Goal: Check status: Check status

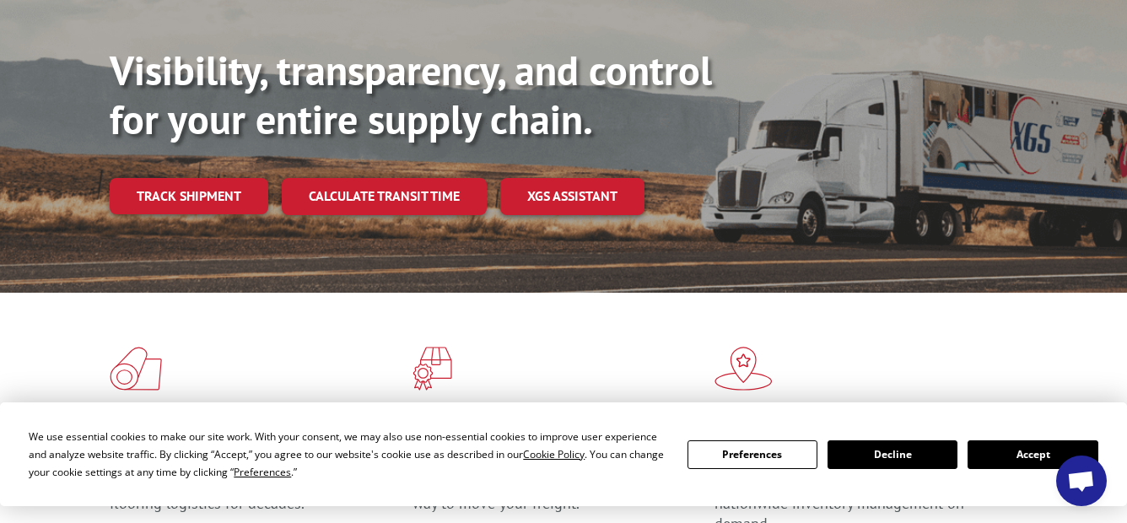
scroll to position [309, 0]
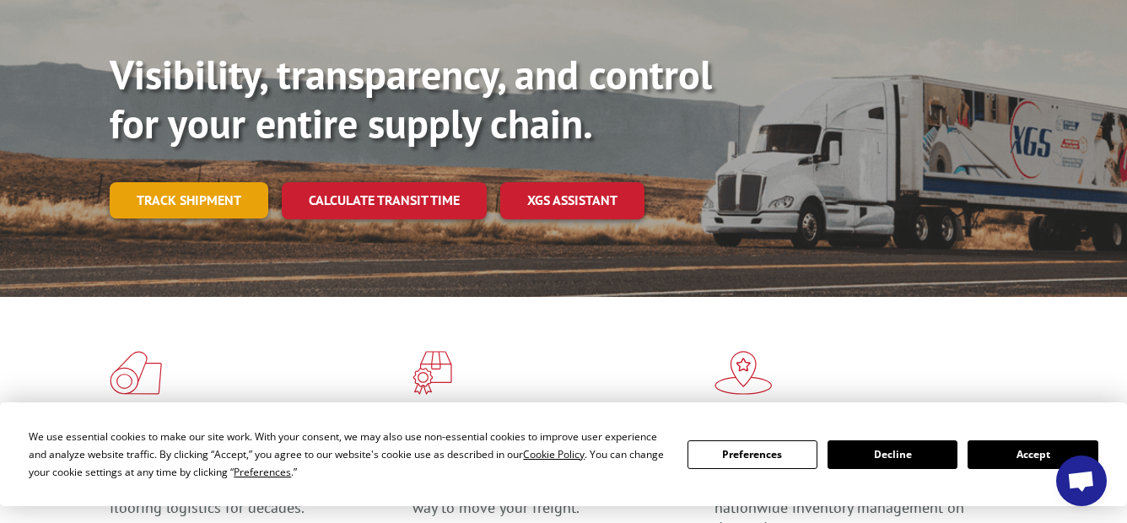
click at [220, 182] on link "Track shipment" at bounding box center [189, 199] width 159 height 35
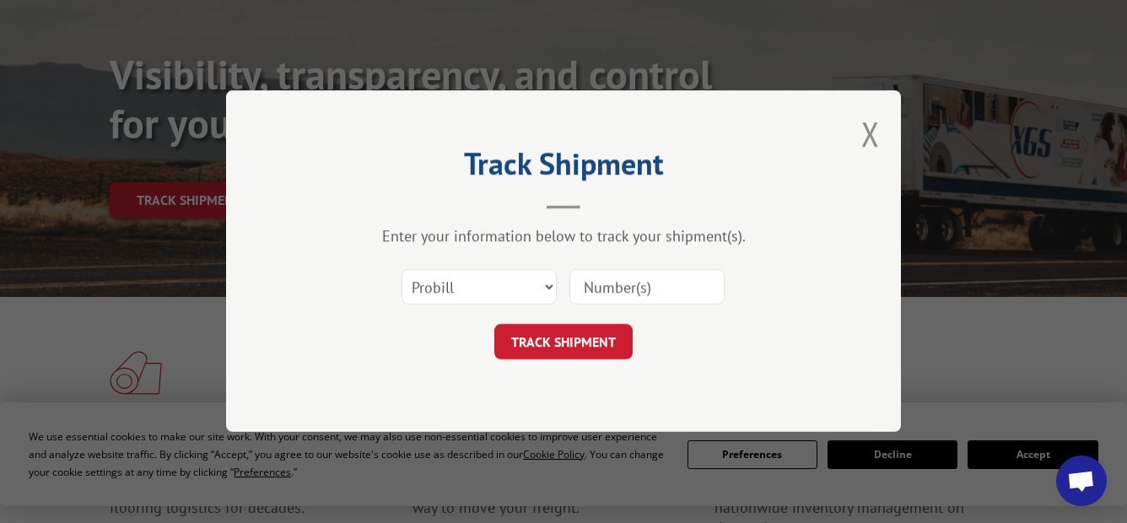
click at [632, 288] on input at bounding box center [646, 287] width 155 height 35
paste input "3372683"
type input "3372683"
click at [594, 336] on button "TRACK SHIPMENT" at bounding box center [563, 342] width 138 height 35
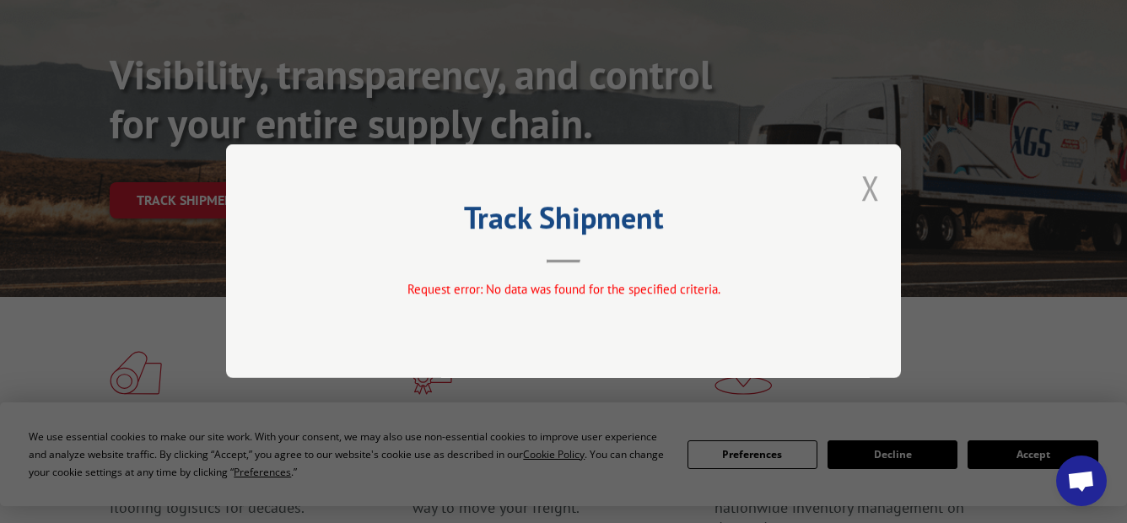
click at [866, 191] on button "Close modal" at bounding box center [870, 187] width 19 height 45
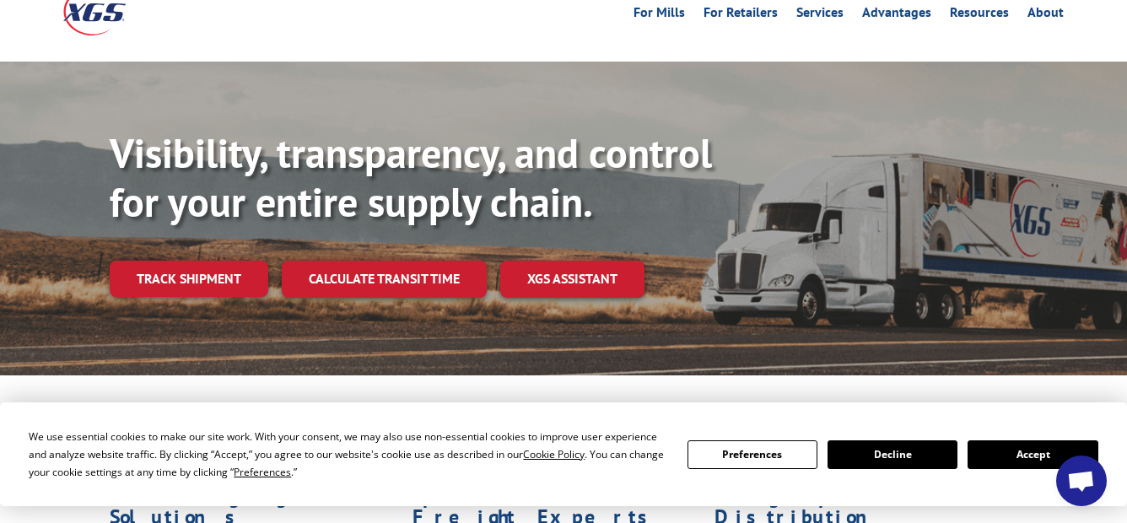
scroll to position [233, 0]
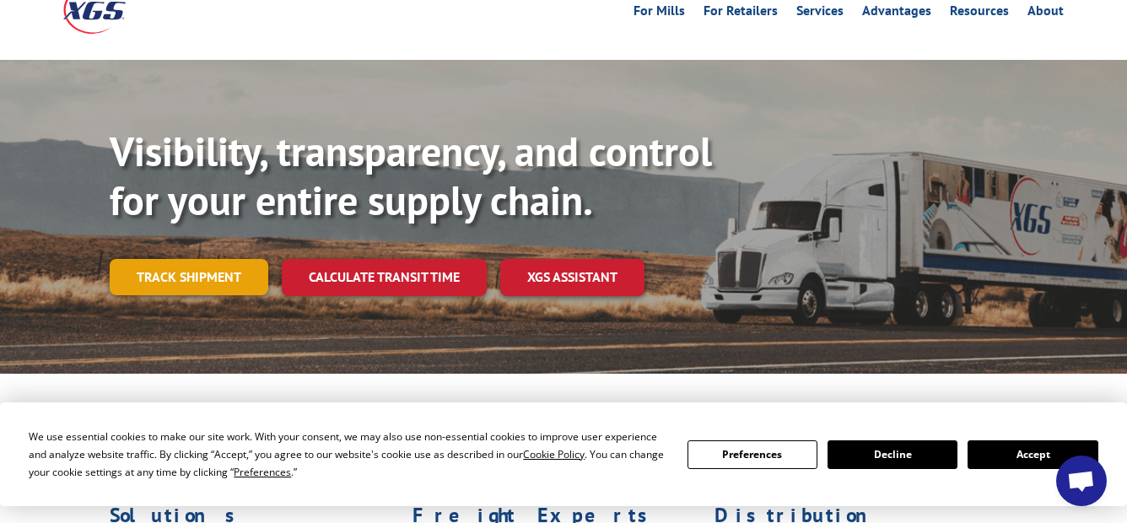
click at [218, 259] on link "Track shipment" at bounding box center [189, 276] width 159 height 35
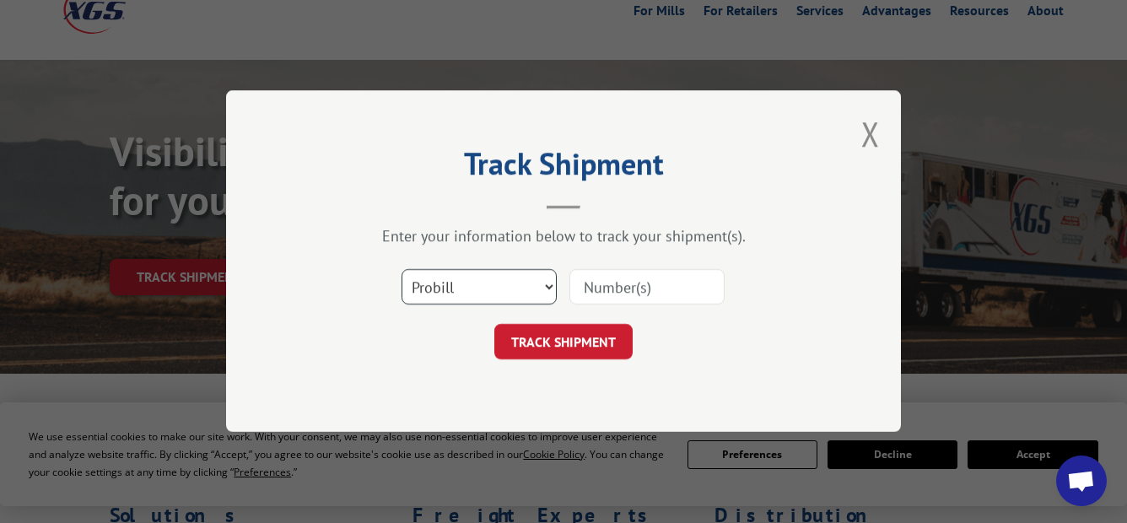
click at [528, 285] on select "Select category... Probill BOL PO" at bounding box center [478, 287] width 155 height 35
select select "bol"
click at [401, 270] on select "Select category... Probill BOL PO" at bounding box center [478, 287] width 155 height 35
click at [601, 283] on input at bounding box center [646, 287] width 155 height 35
paste input "3372683"
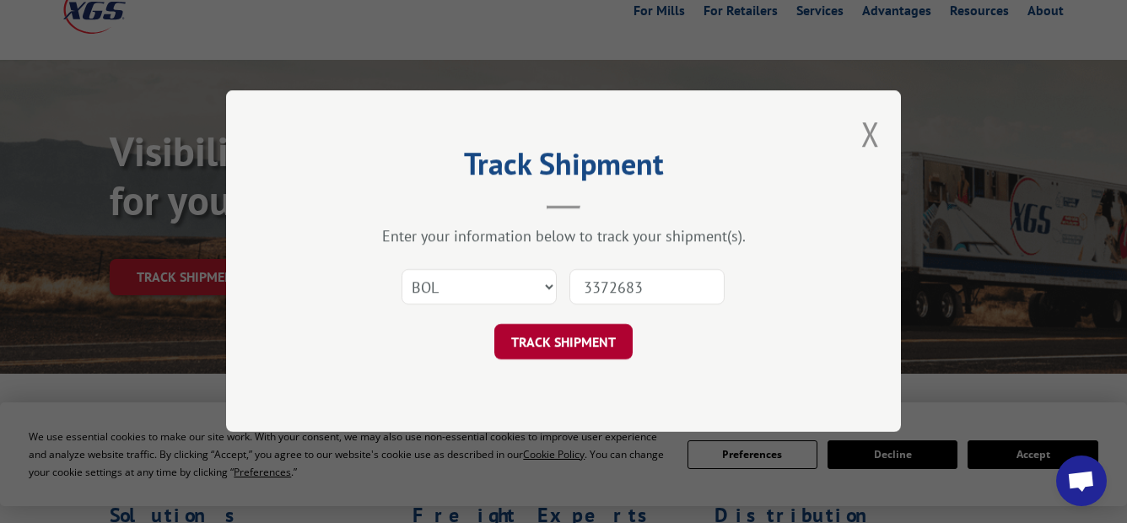
type input "3372683"
click at [589, 347] on button "TRACK SHIPMENT" at bounding box center [563, 342] width 138 height 35
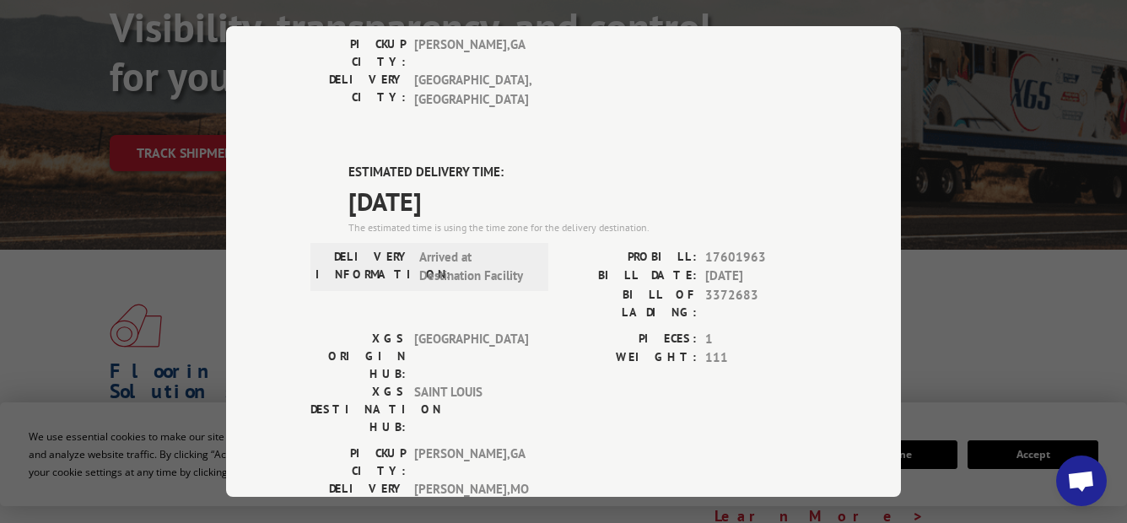
scroll to position [372, 0]
